Goal: Task Accomplishment & Management: Use online tool/utility

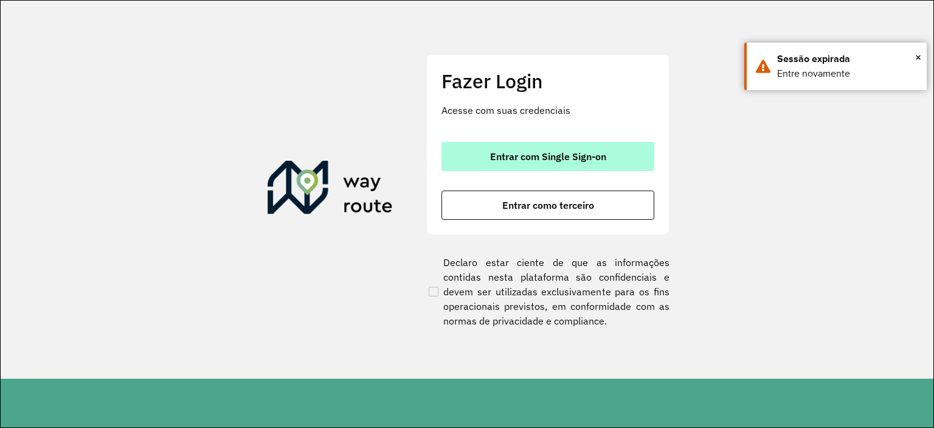
click at [478, 156] on button "Entrar com Single Sign-on" at bounding box center [548, 156] width 213 height 29
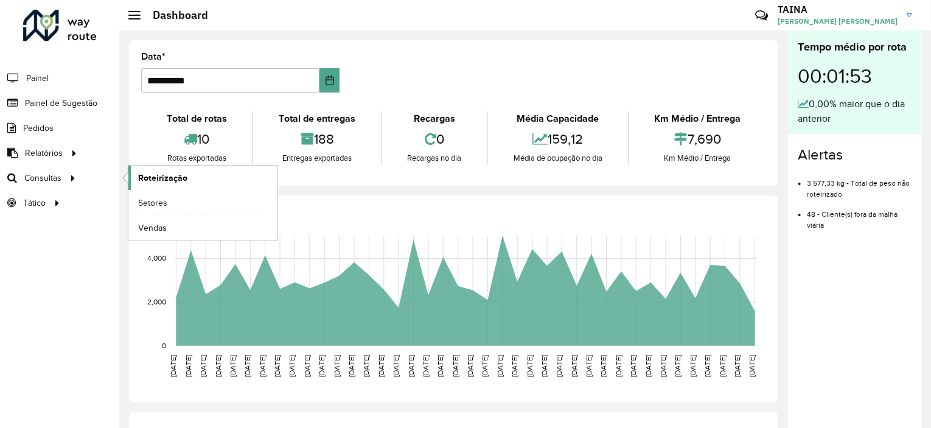
click at [153, 181] on span "Roteirização" at bounding box center [162, 178] width 49 height 13
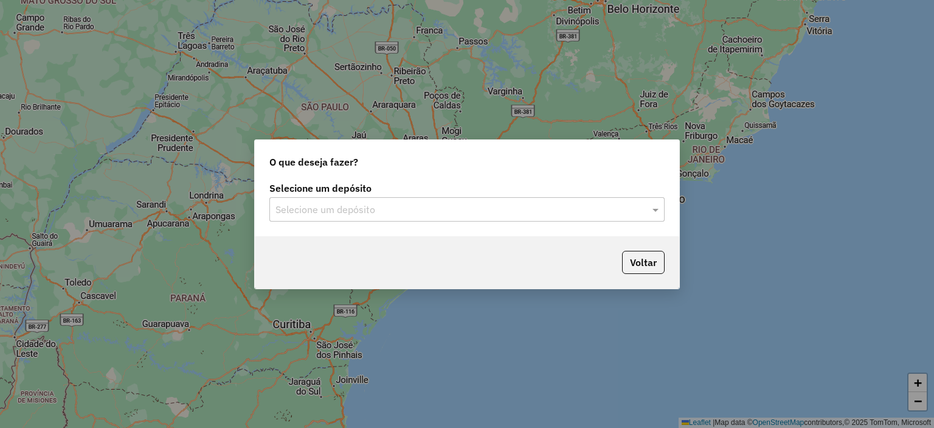
click at [395, 207] on input "text" at bounding box center [455, 210] width 359 height 15
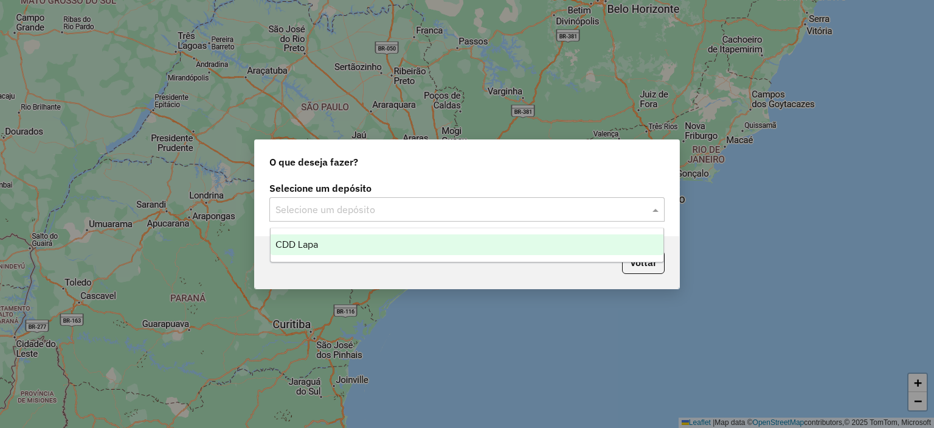
click at [386, 240] on div "CDD Lapa" at bounding box center [468, 244] width 394 height 21
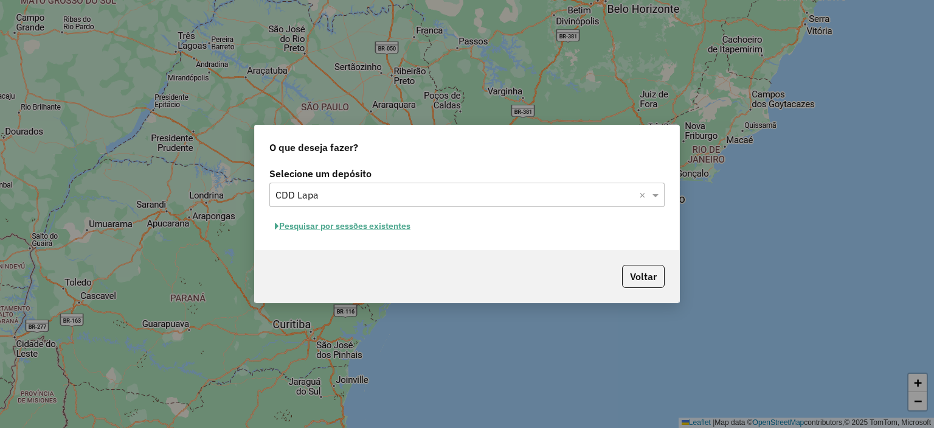
click at [383, 228] on button "Pesquisar por sessões existentes" at bounding box center [343, 226] width 147 height 19
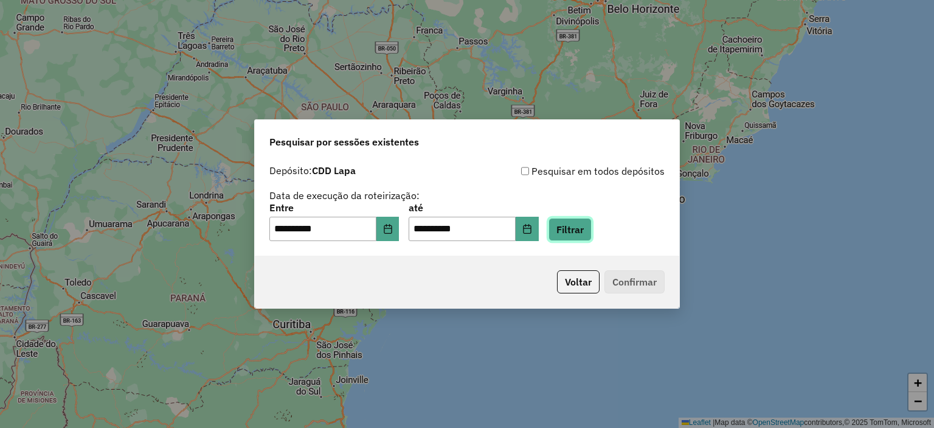
click at [586, 226] on button "Filtrar" at bounding box center [570, 229] width 43 height 23
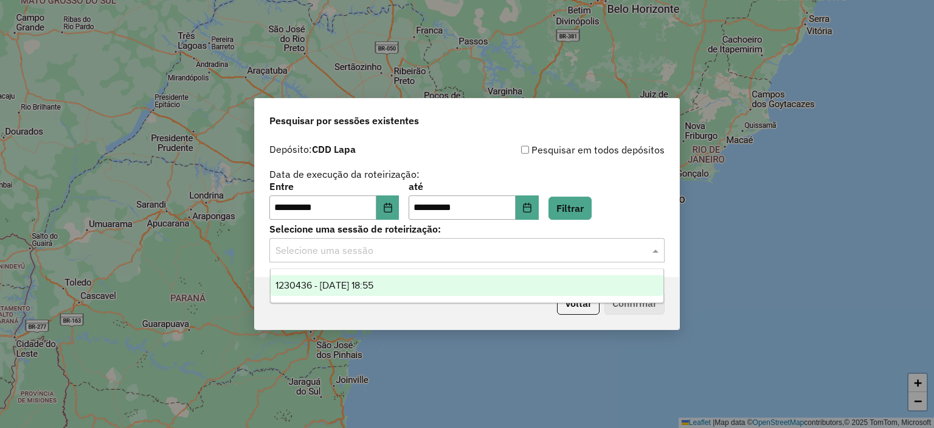
click at [443, 247] on input "text" at bounding box center [455, 250] width 359 height 15
click at [370, 294] on div "1230436 - 16/08/2025 18:55" at bounding box center [468, 285] width 394 height 21
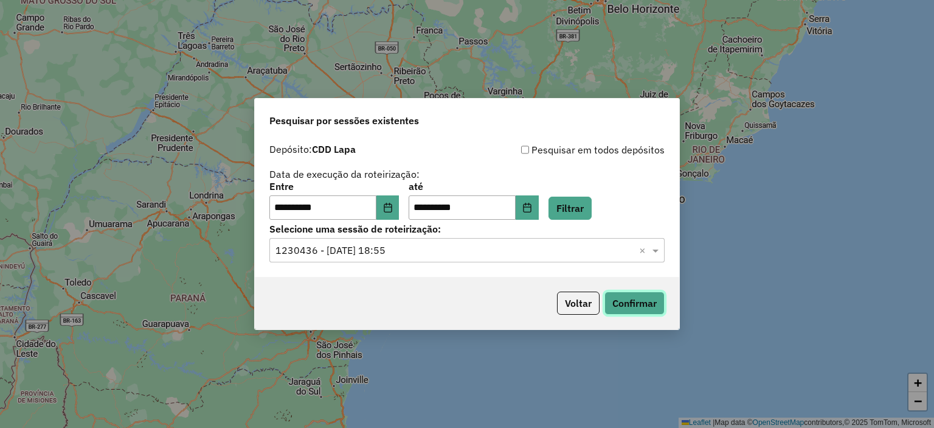
click at [632, 301] on button "Confirmar" at bounding box center [635, 302] width 60 height 23
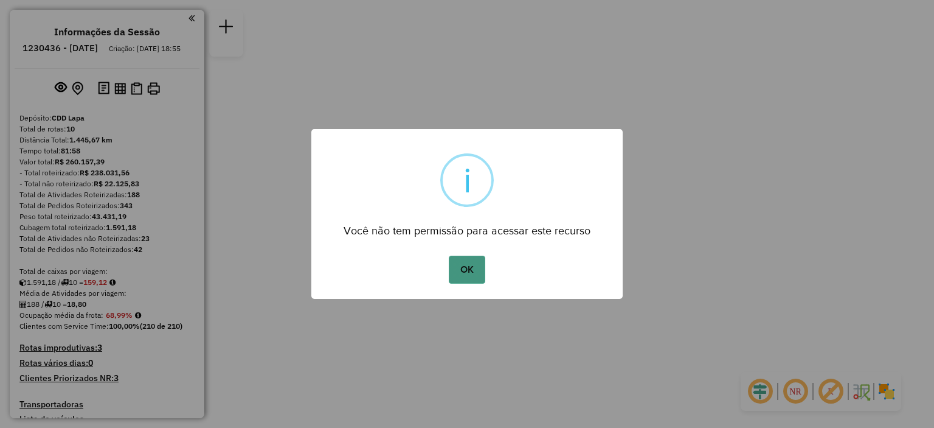
click at [467, 277] on button "OK" at bounding box center [467, 270] width 36 height 28
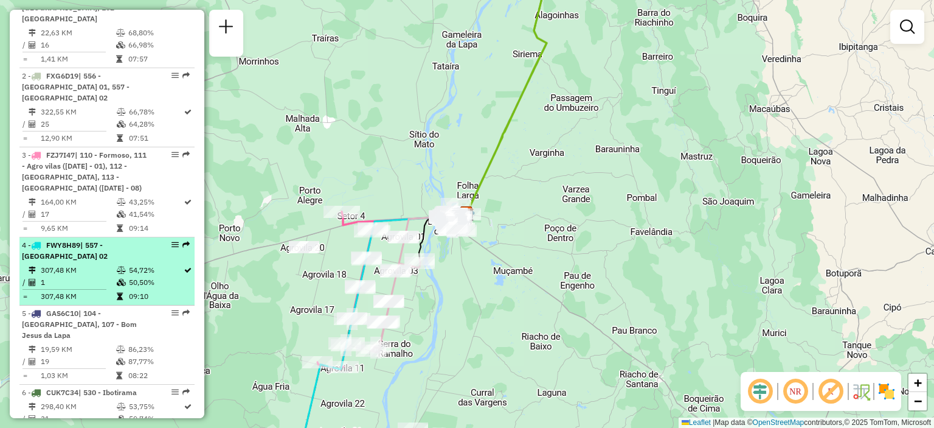
scroll to position [608, 0]
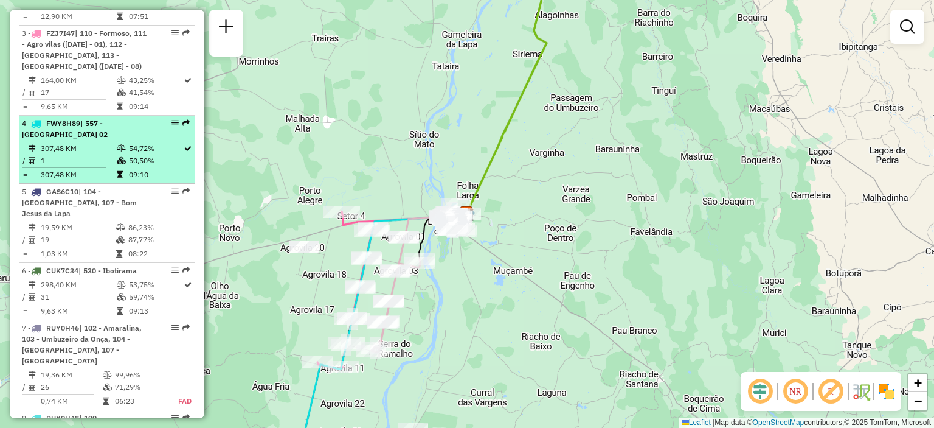
click at [142, 123] on div "4 - FWY8H89 | 557 - Carinhanha 02" at bounding box center [86, 129] width 129 height 22
select select "**********"
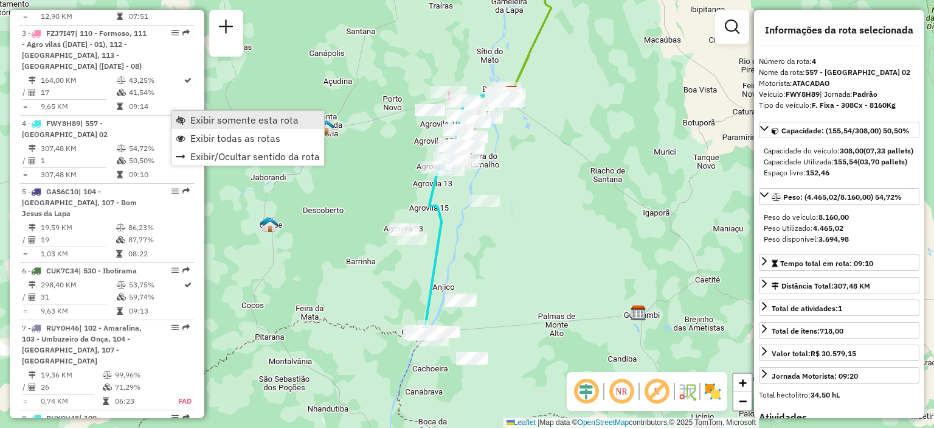
click at [212, 119] on span "Exibir somente esta rota" at bounding box center [244, 120] width 108 height 10
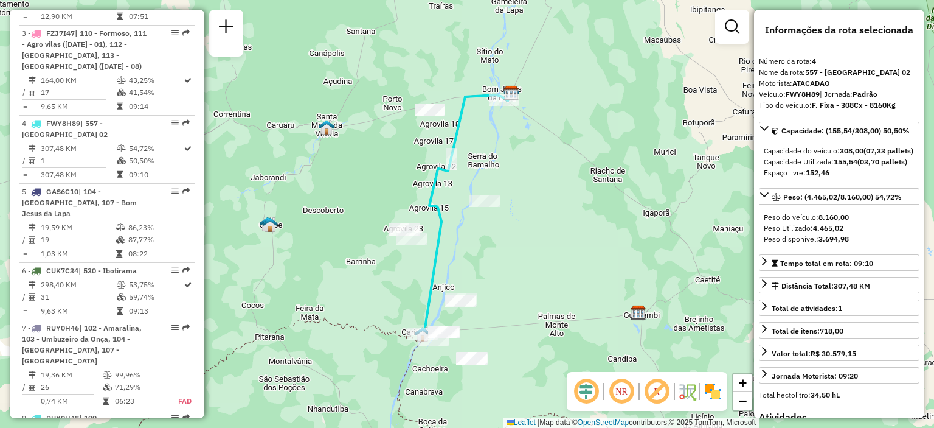
click at [623, 386] on em at bounding box center [621, 391] width 29 height 29
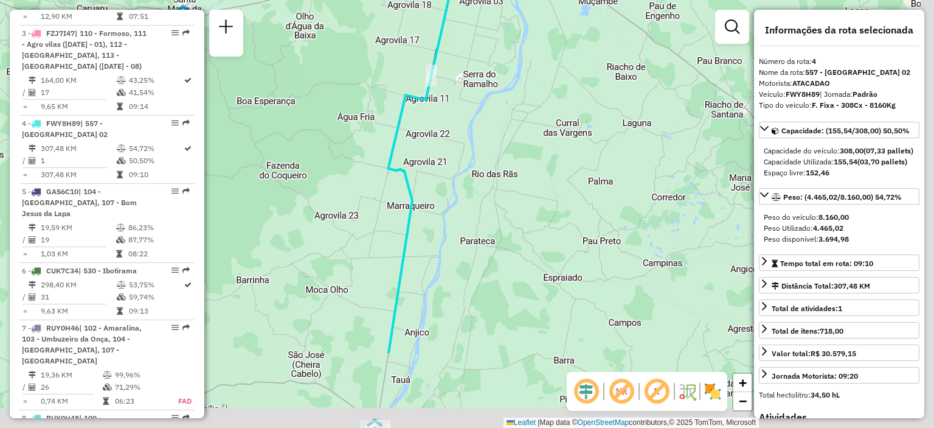
drag, startPoint x: 454, startPoint y: 279, endPoint x: 435, endPoint y: 125, distance: 155.7
click at [435, 125] on div "Janela de atendimento Grade de atendimento Capacidade Transportadoras Veículos …" at bounding box center [467, 214] width 934 height 428
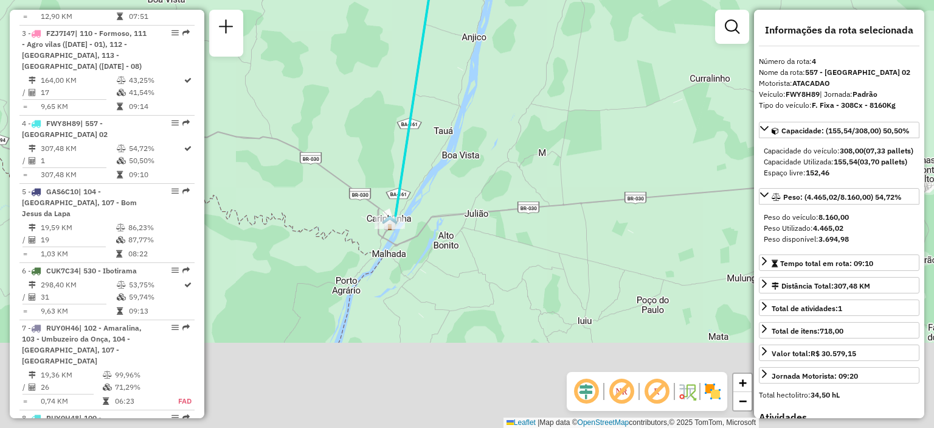
drag, startPoint x: 392, startPoint y: 364, endPoint x: 433, endPoint y: 204, distance: 164.5
click at [470, 178] on div "Janela de atendimento Grade de atendimento Capacidade Transportadoras Veículos …" at bounding box center [467, 214] width 934 height 428
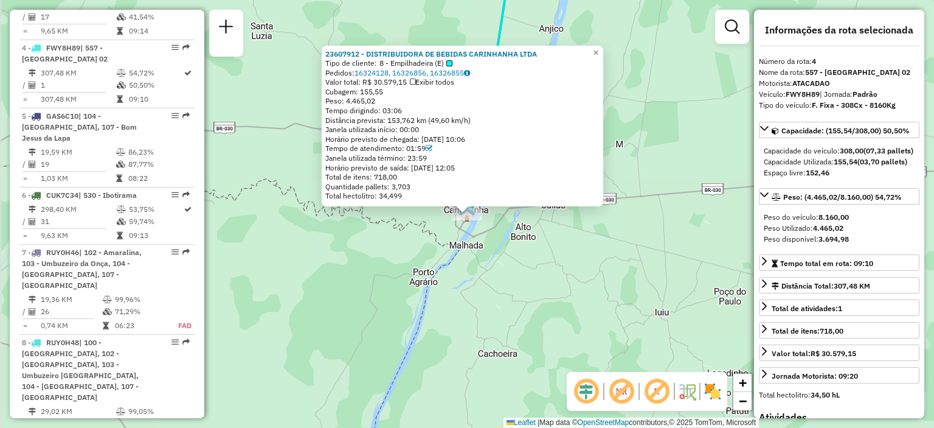
scroll to position [703, 0]
